Goal: Information Seeking & Learning: Learn about a topic

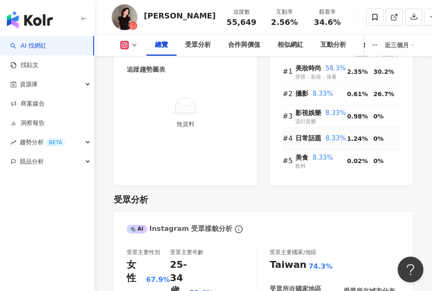
scroll to position [701, 0]
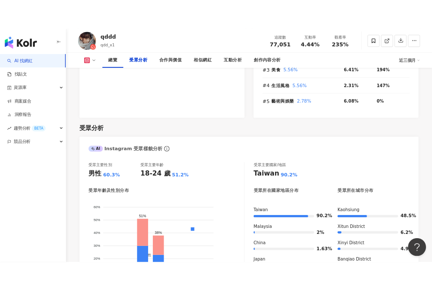
scroll to position [741, 0]
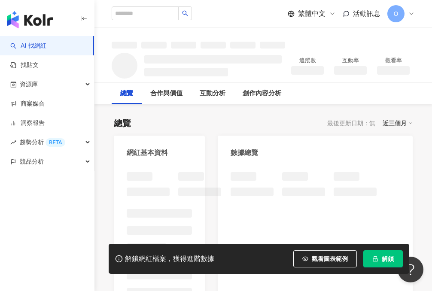
click at [388, 258] on span "解鎖" at bounding box center [388, 258] width 12 height 7
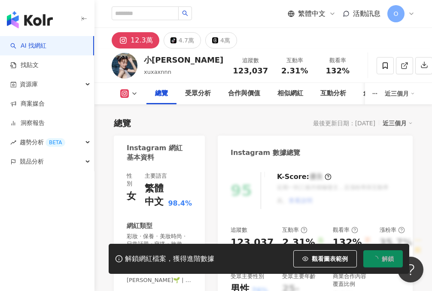
scroll to position [53, 0]
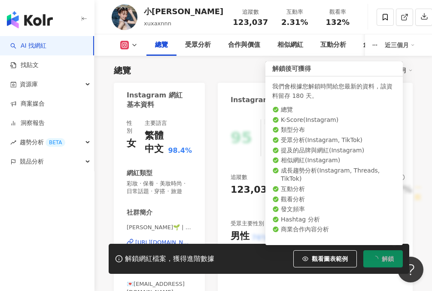
click at [388, 258] on span "解鎖" at bounding box center [388, 258] width 12 height 7
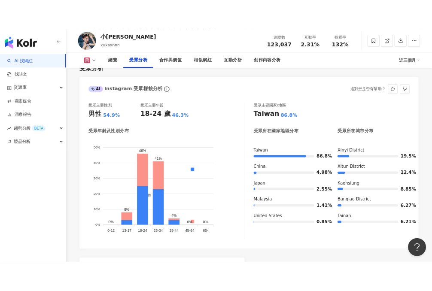
scroll to position [742, 0]
